Goal: Book appointment/travel/reservation

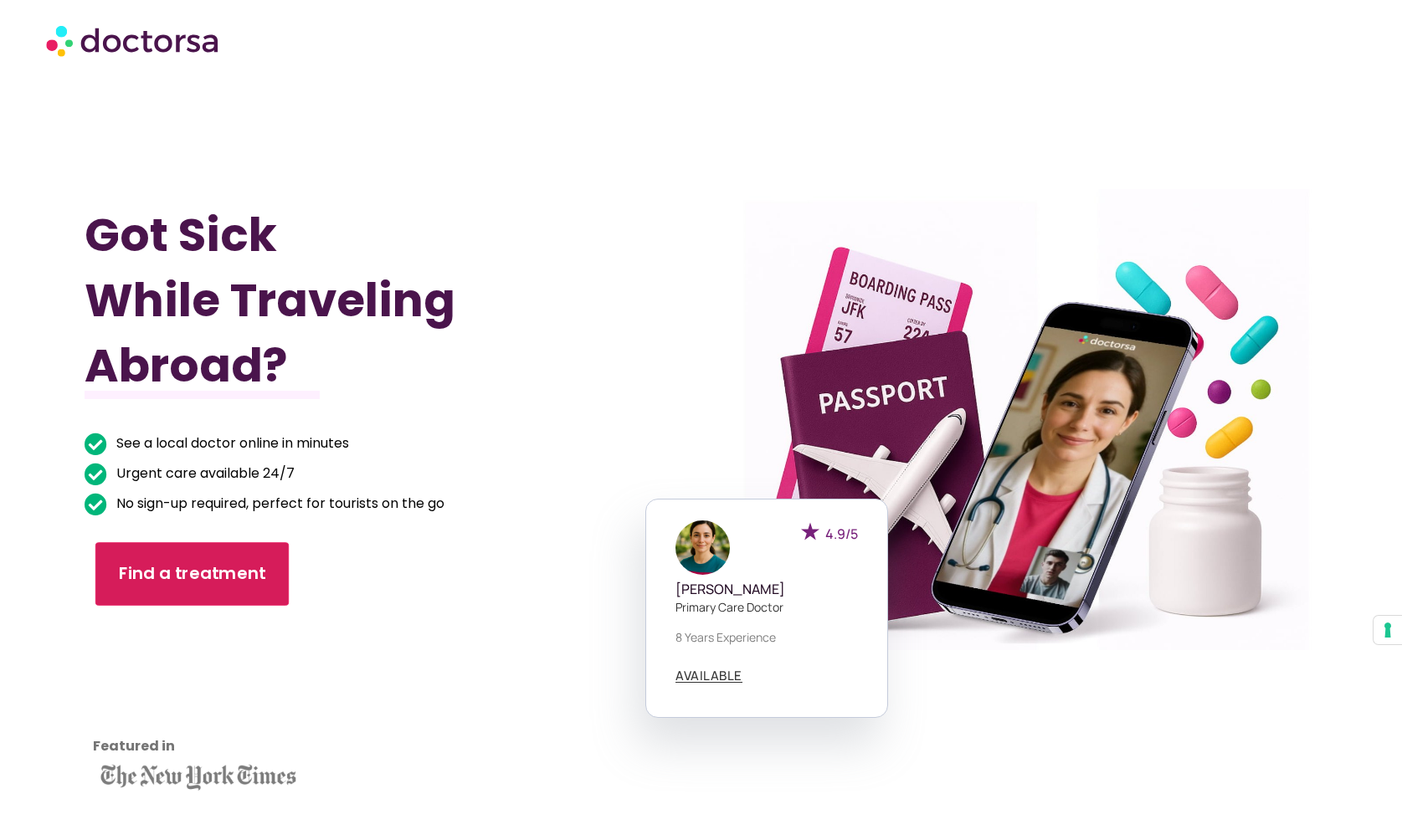
click at [229, 563] on span "Find a treatment" at bounding box center [192, 574] width 147 height 24
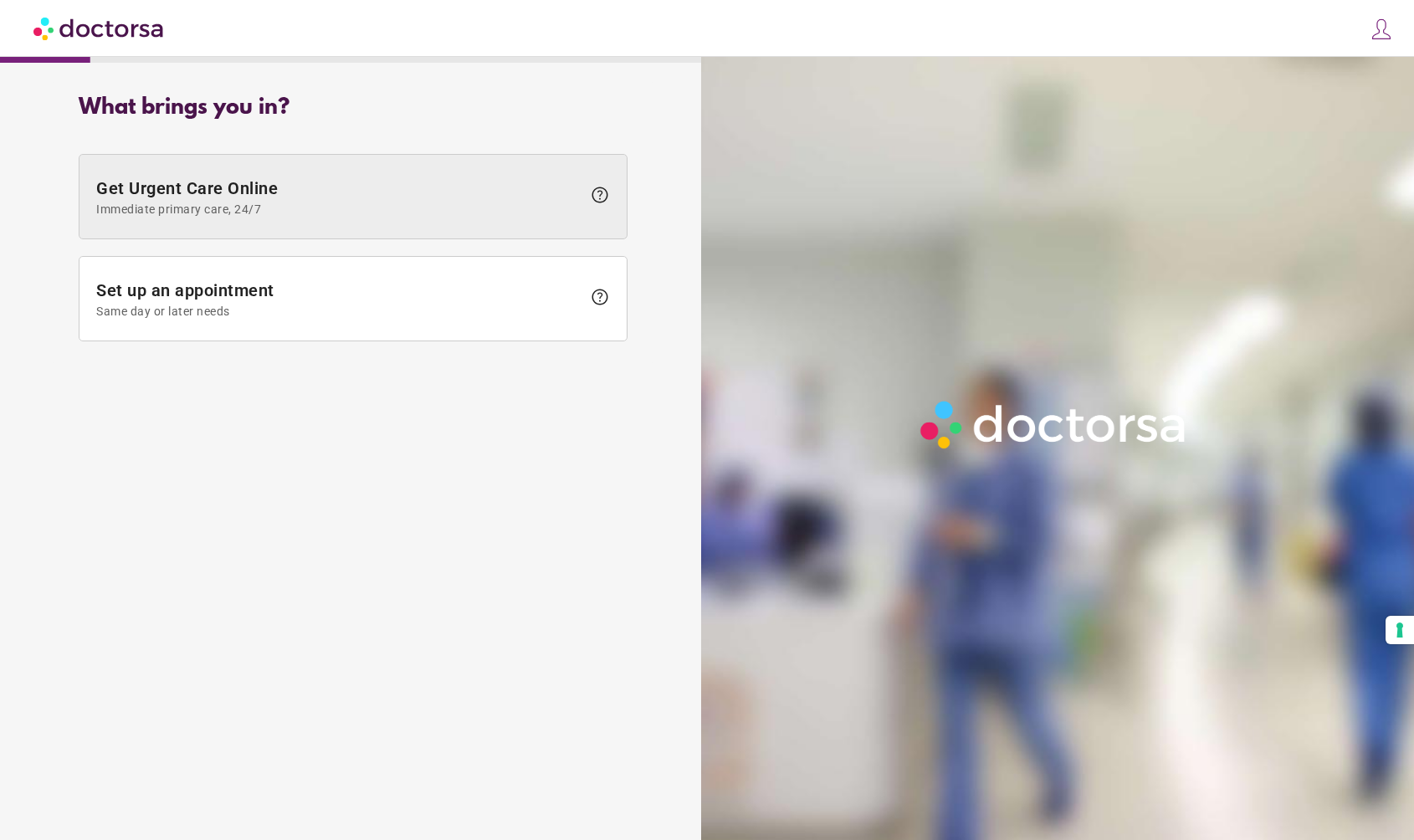
click at [355, 204] on span "Immediate primary care, 24/7" at bounding box center [339, 209] width 486 height 13
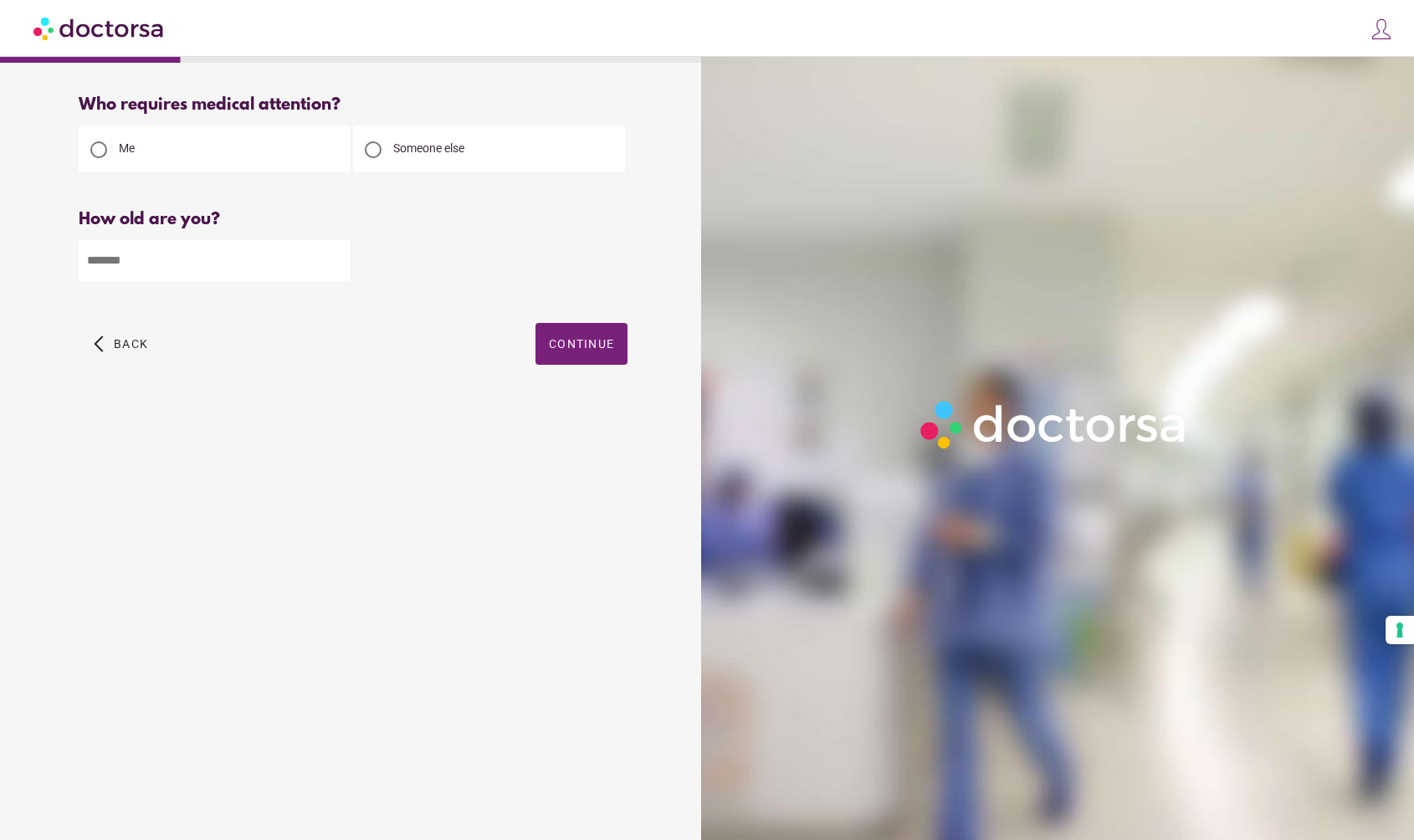
click at [295, 266] on input "number" at bounding box center [215, 261] width 272 height 41
type input "**"
click at [578, 352] on span "button" at bounding box center [581, 343] width 92 height 42
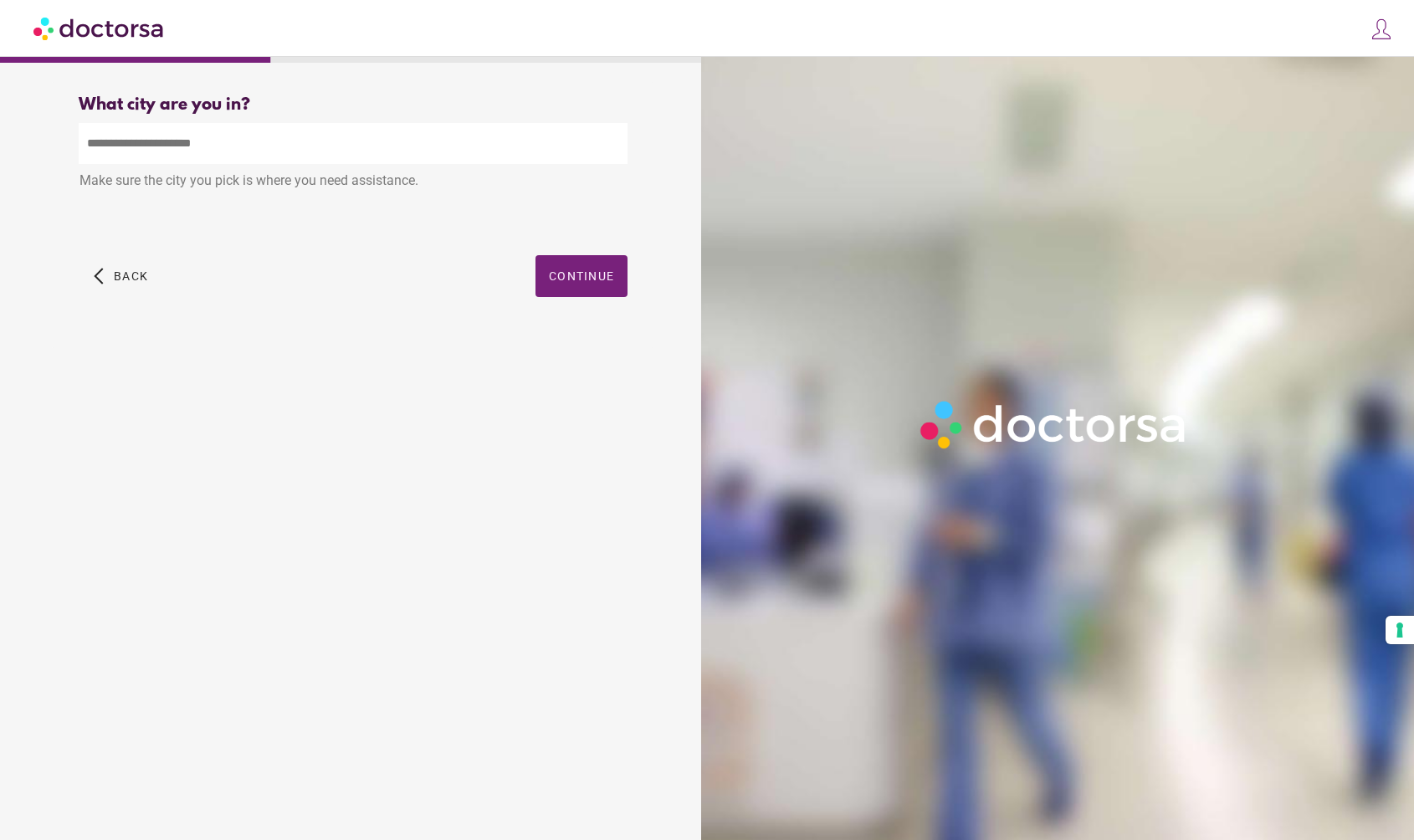
click at [255, 125] on input "text" at bounding box center [353, 143] width 549 height 41
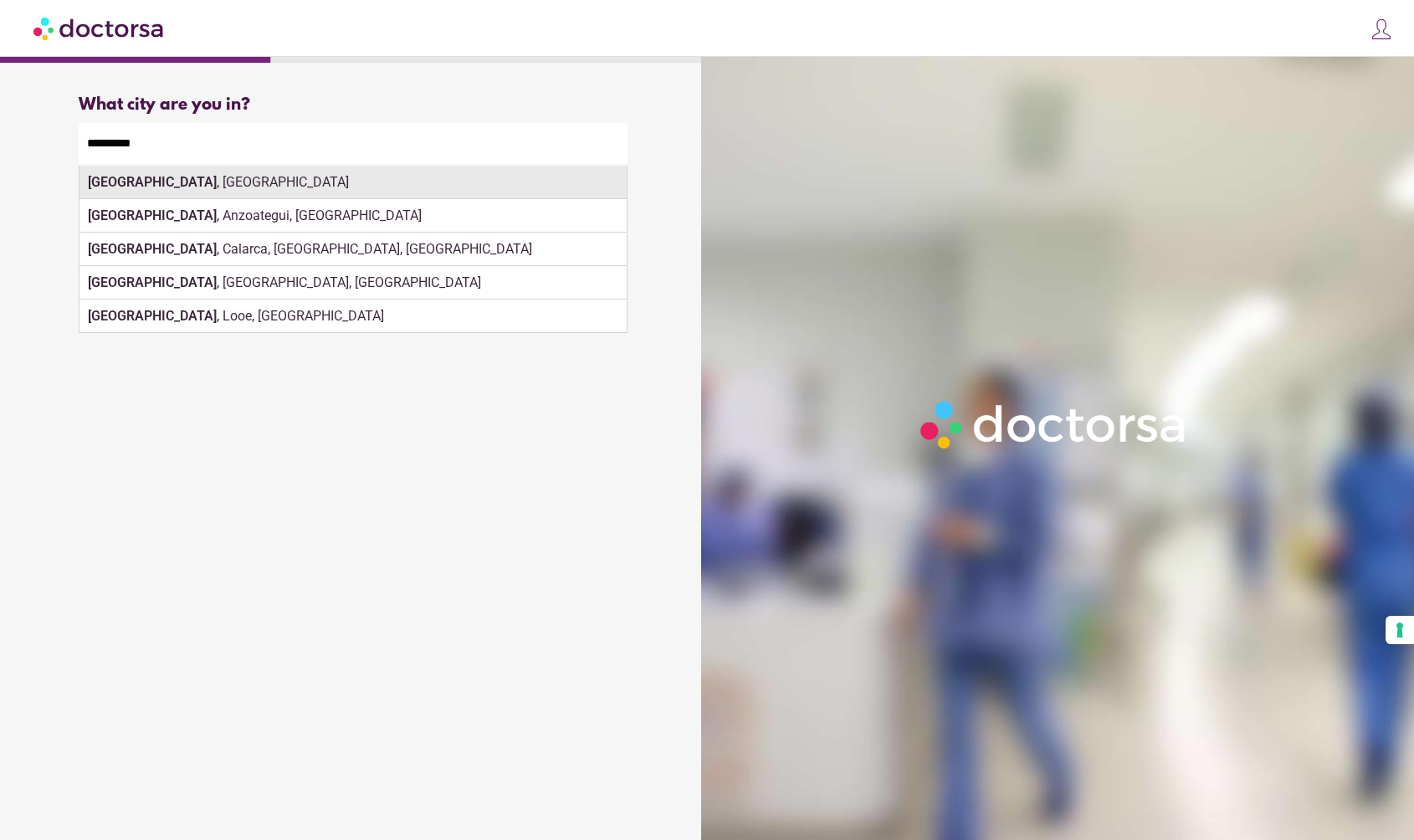
click at [417, 185] on div "Barcelona , Spain" at bounding box center [354, 182] width 548 height 33
type input "**********"
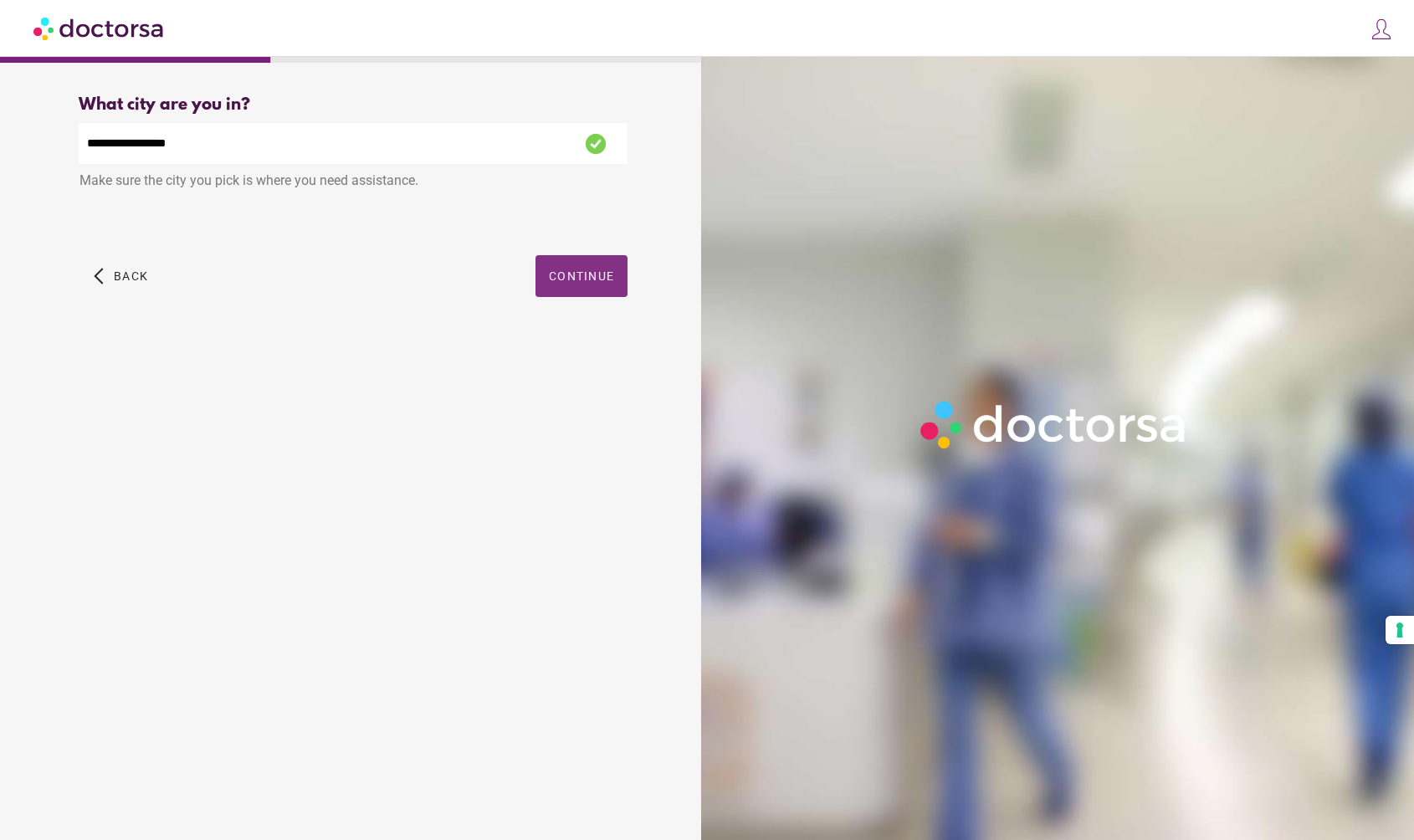
click at [566, 272] on span "Continue" at bounding box center [581, 276] width 66 height 13
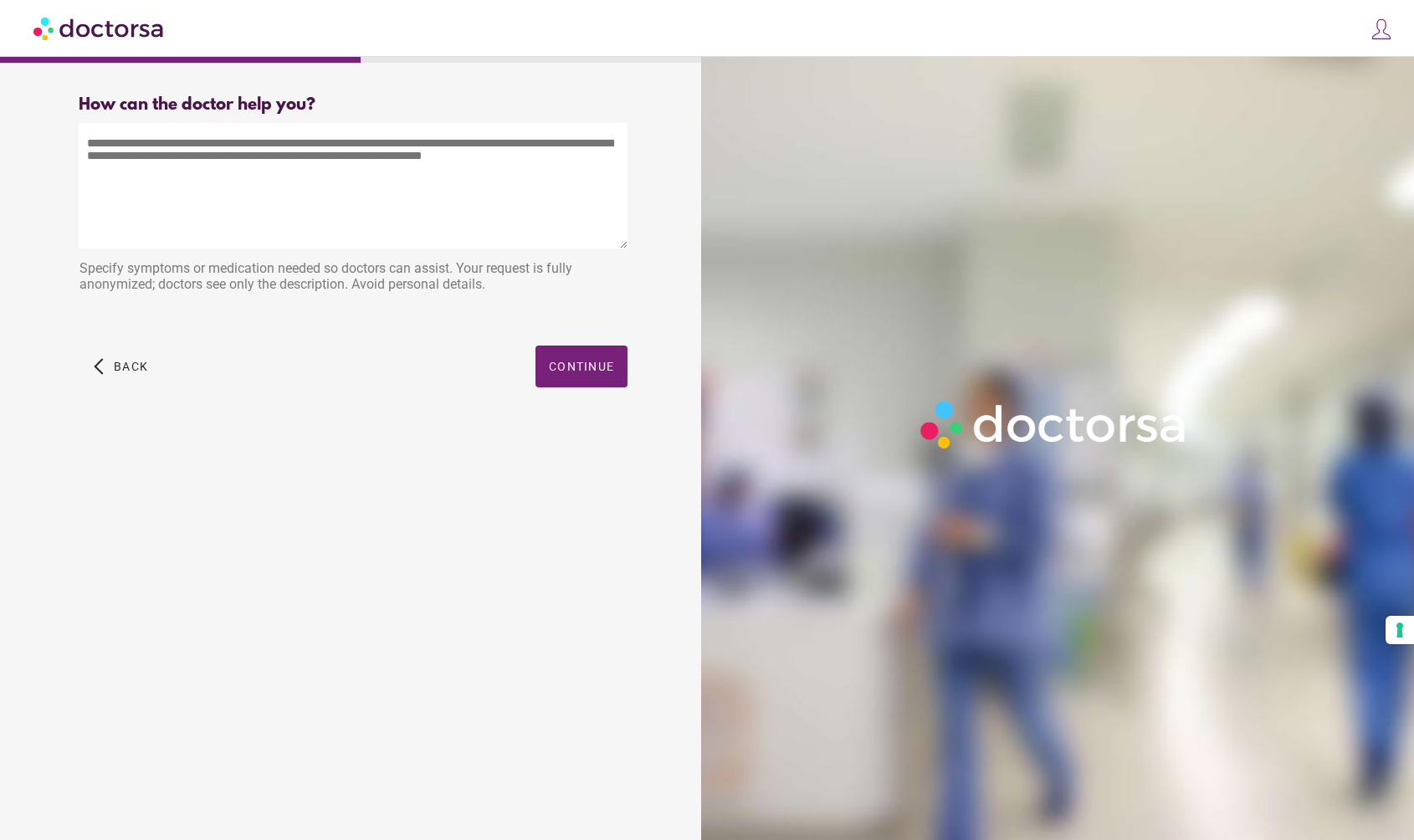
click at [119, 18] on img at bounding box center [99, 28] width 132 height 38
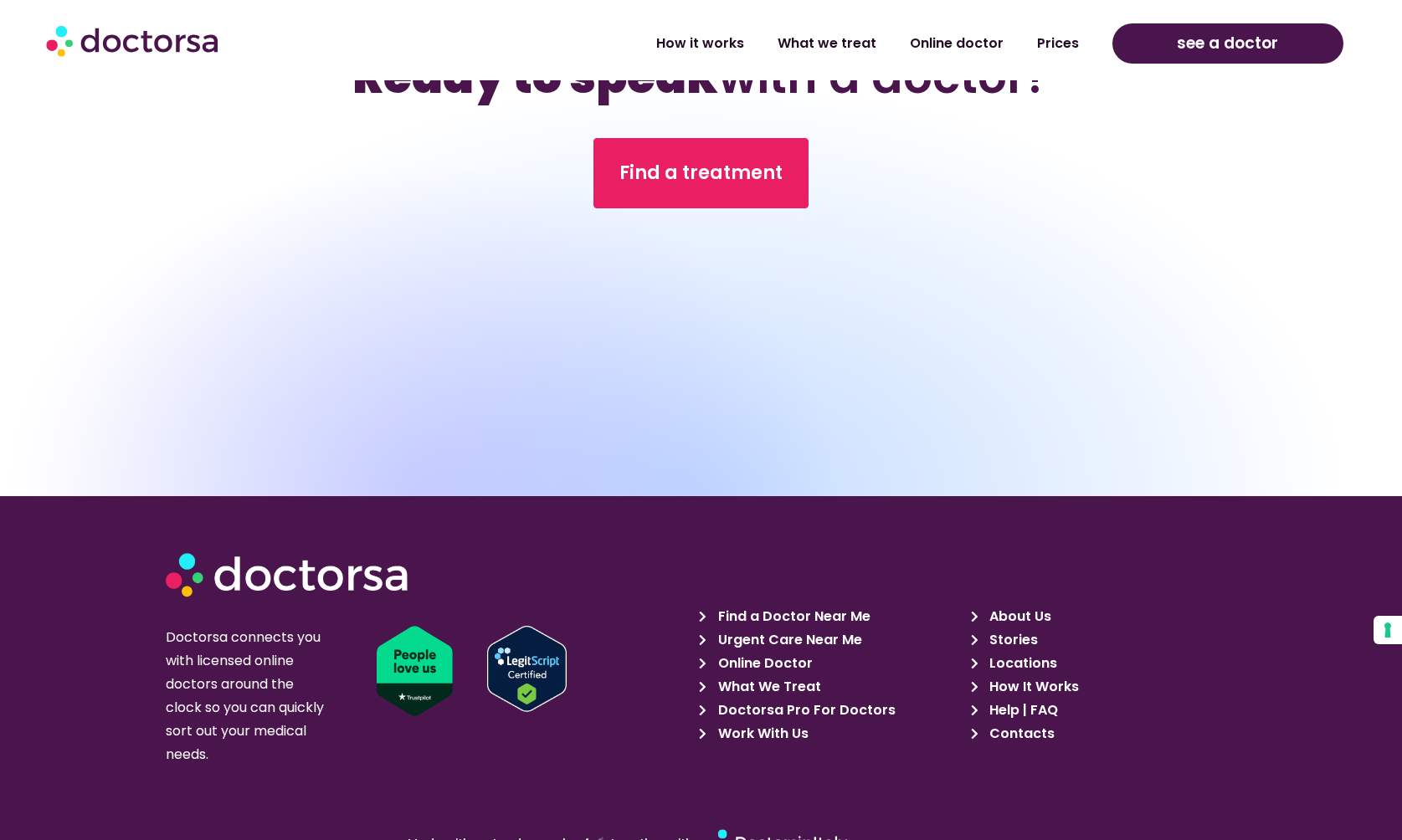
scroll to position [5839, 0]
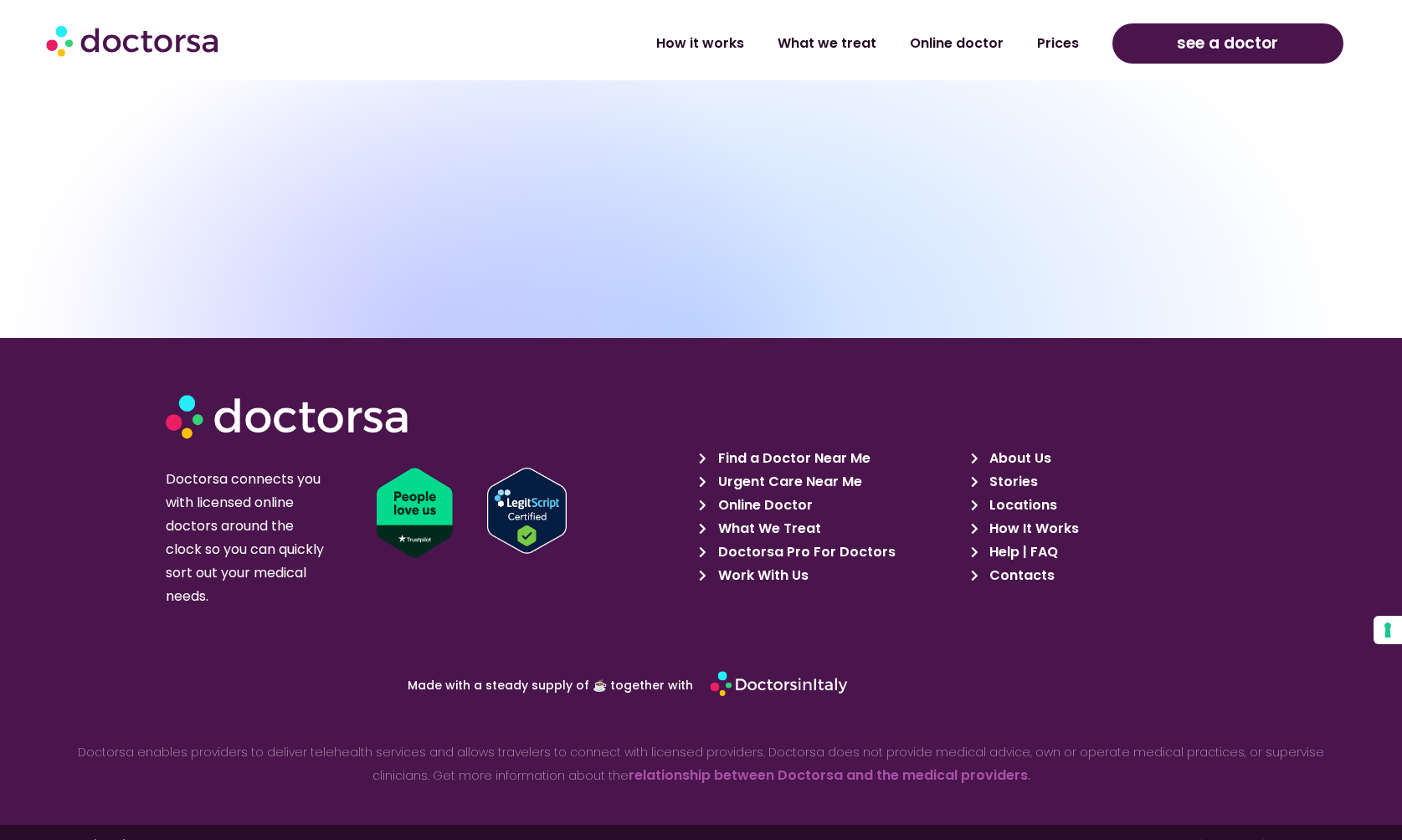
click at [274, 839] on p "© 2024 Doctor [DATE] srl - All Rights Reserved - VAT IT14598621002" at bounding box center [358, 846] width 684 height 10
copy p "IT14598621002"
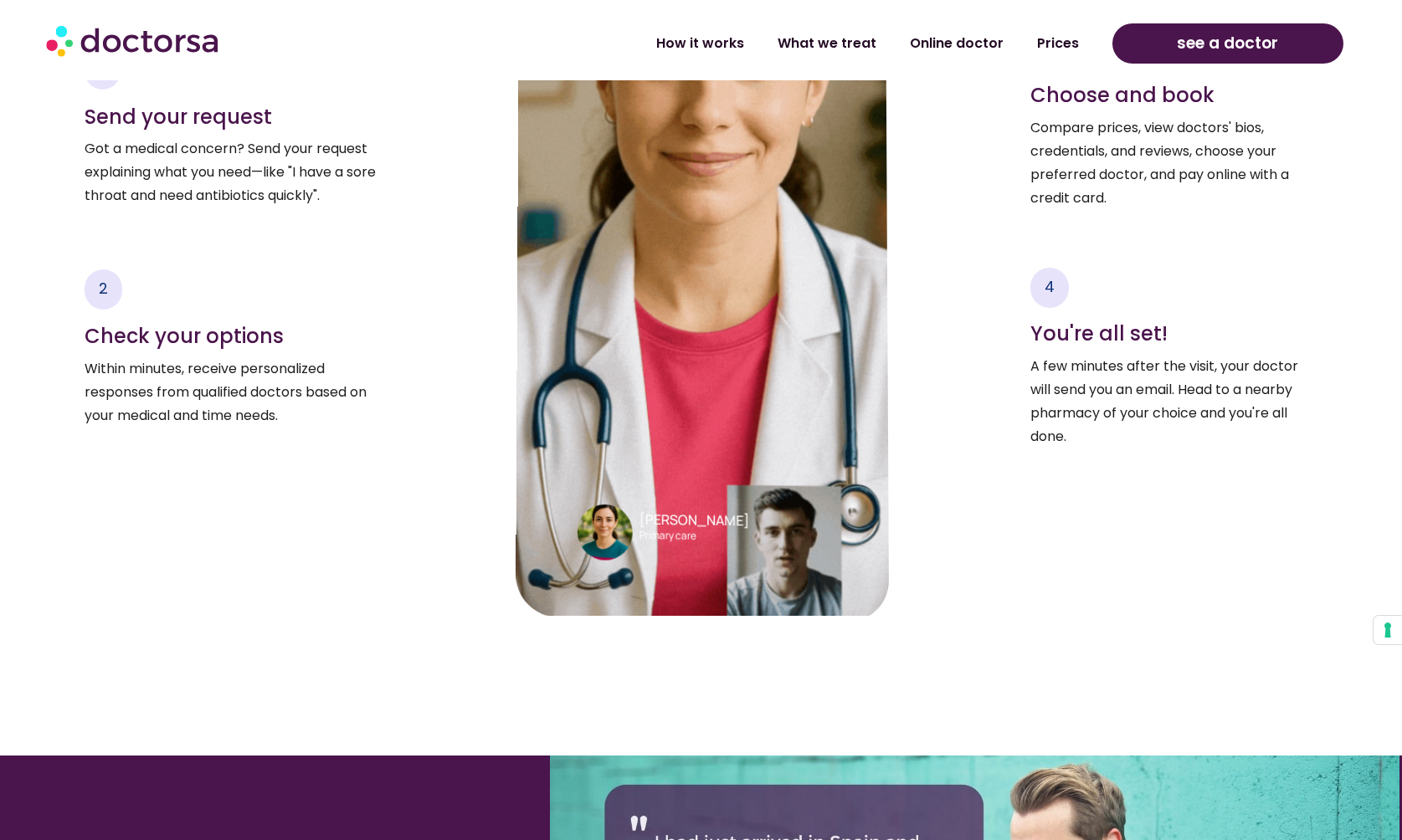
scroll to position [3473, 0]
